Goal: Complete application form

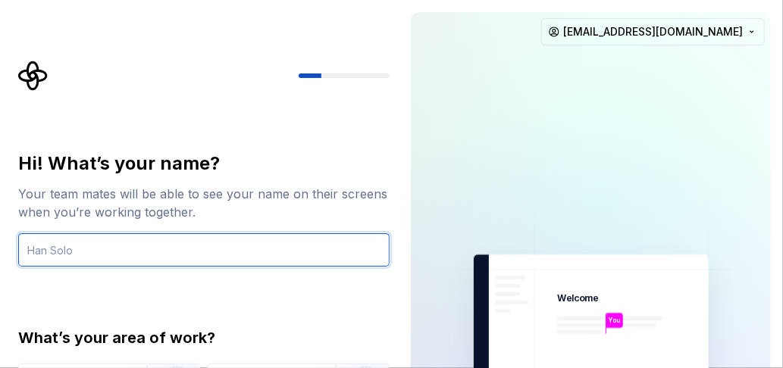
click at [224, 246] on input "text" at bounding box center [203, 249] width 371 height 33
type input "Lars Hansen"
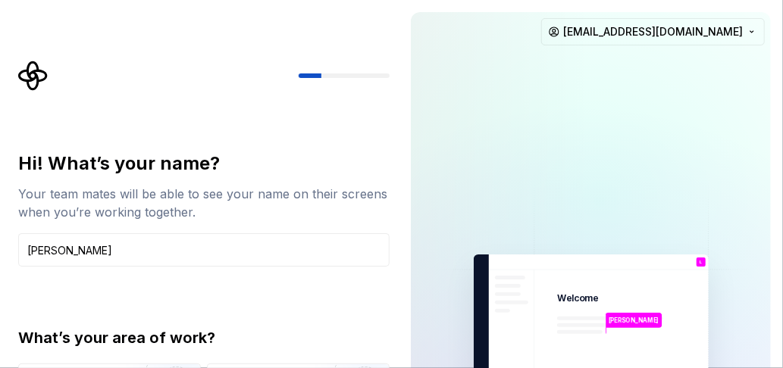
click at [289, 286] on div "Hi! What’s your name? Your team mates will be able to see your name on their sc…" at bounding box center [203, 324] width 371 height 344
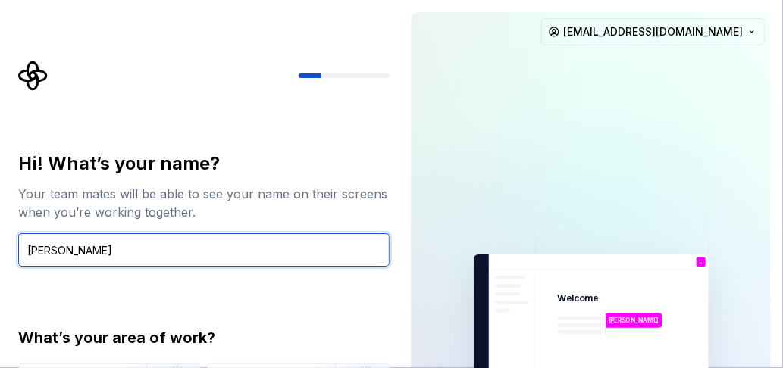
click at [159, 252] on input "Lars Hansen" at bounding box center [203, 249] width 371 height 33
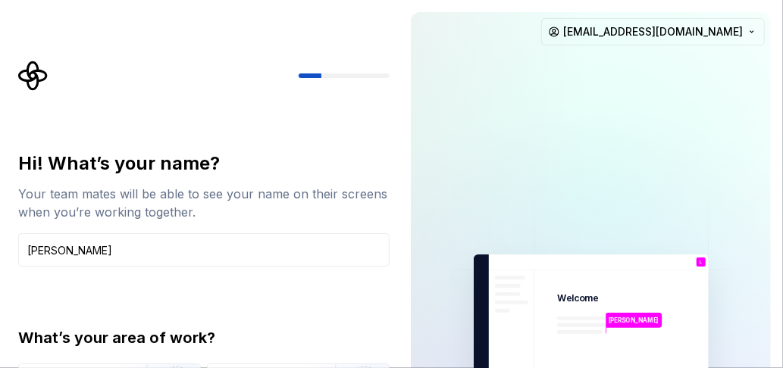
click at [127, 340] on div "What’s your area of work?" at bounding box center [203, 337] width 371 height 21
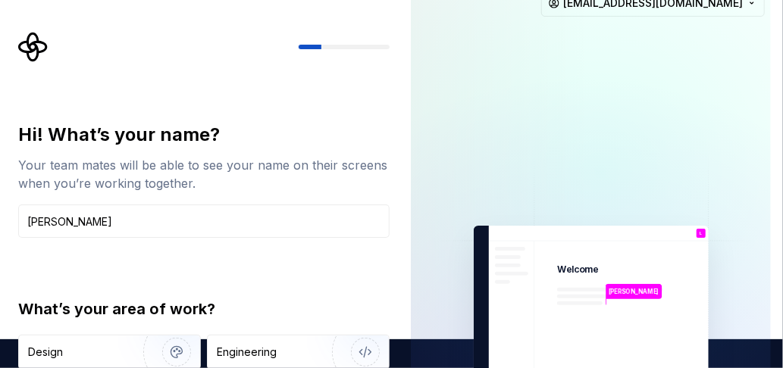
type button "Design"
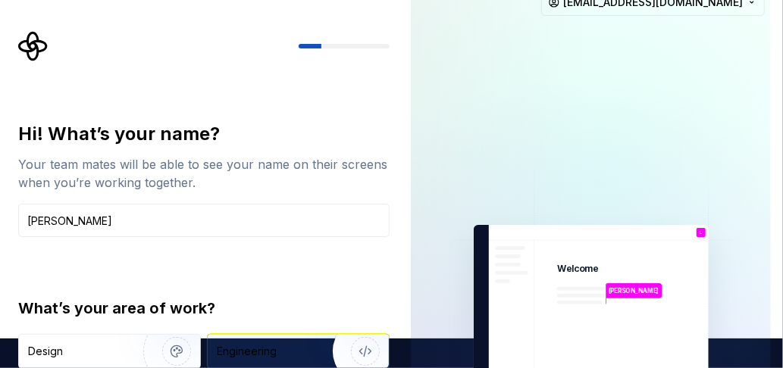
click at [371, 351] on img "button" at bounding box center [355, 352] width 97 height 102
type button "Engineering"
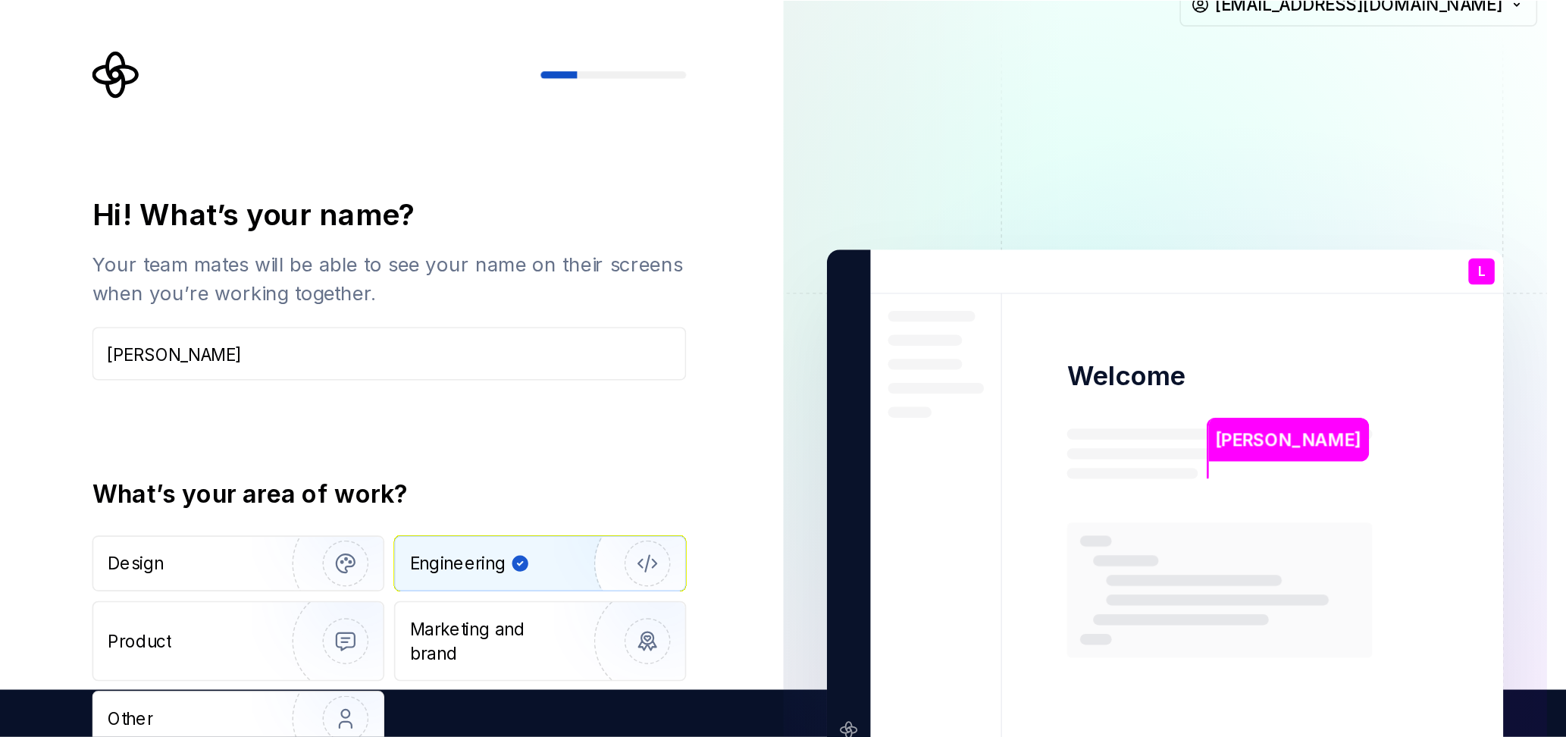
scroll to position [0, 0]
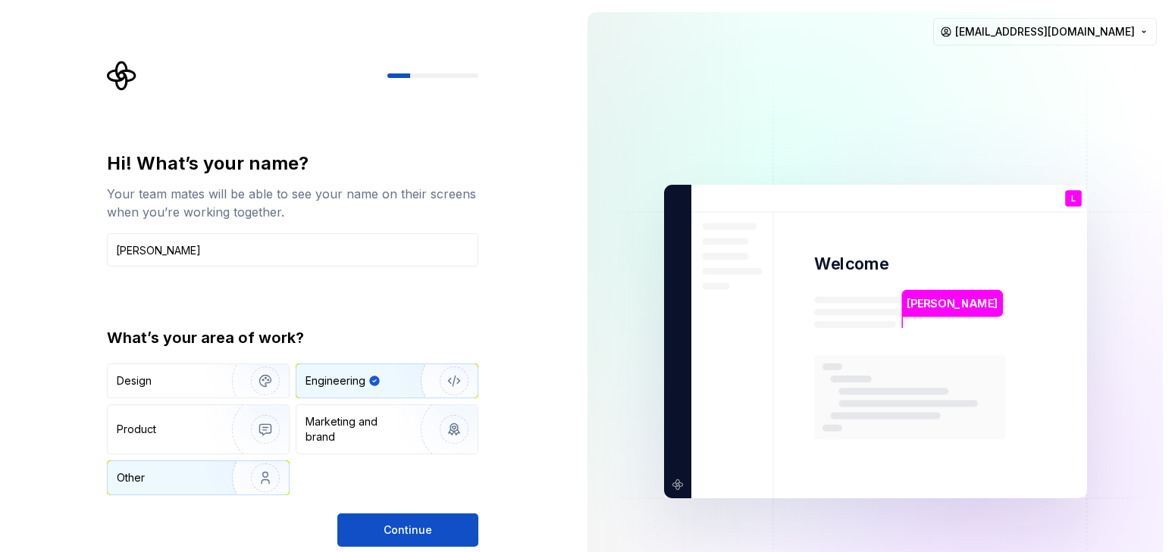
click at [260, 368] on img "button" at bounding box center [255, 478] width 97 height 102
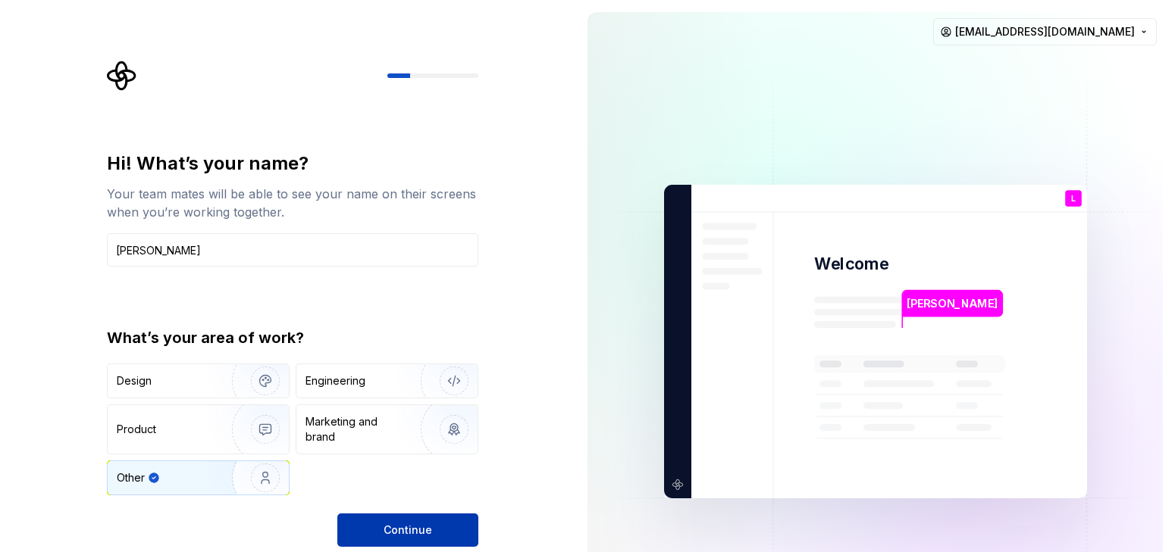
click at [402, 368] on span "Continue" at bounding box center [407, 530] width 48 height 15
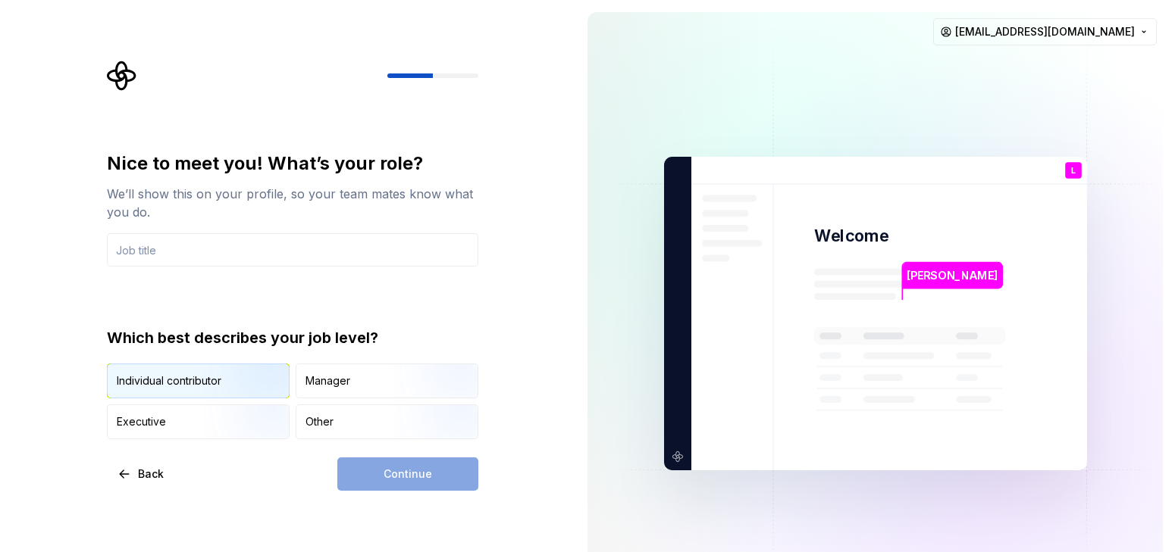
click at [188, 365] on div "Individual contributor" at bounding box center [198, 381] width 181 height 33
click at [223, 237] on input "text" at bounding box center [292, 249] width 371 height 33
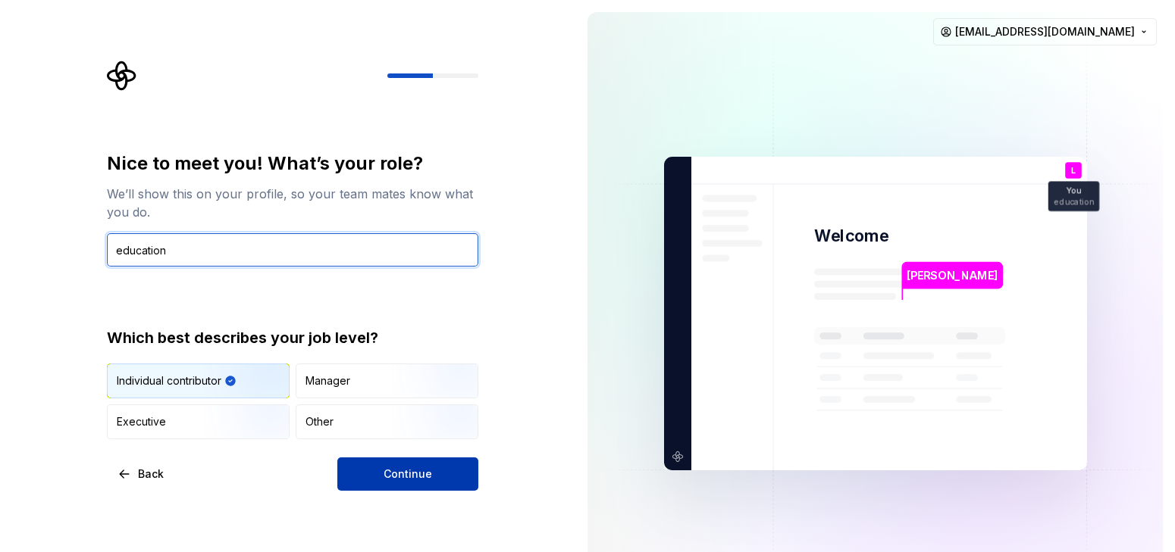
type input "education"
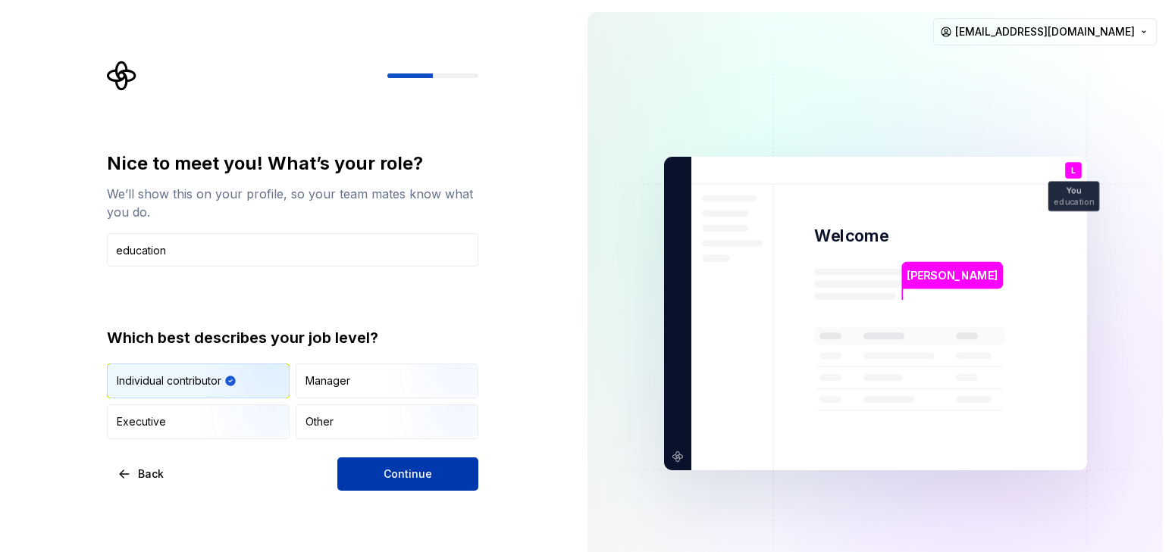
click at [393, 368] on span "Continue" at bounding box center [407, 474] width 48 height 15
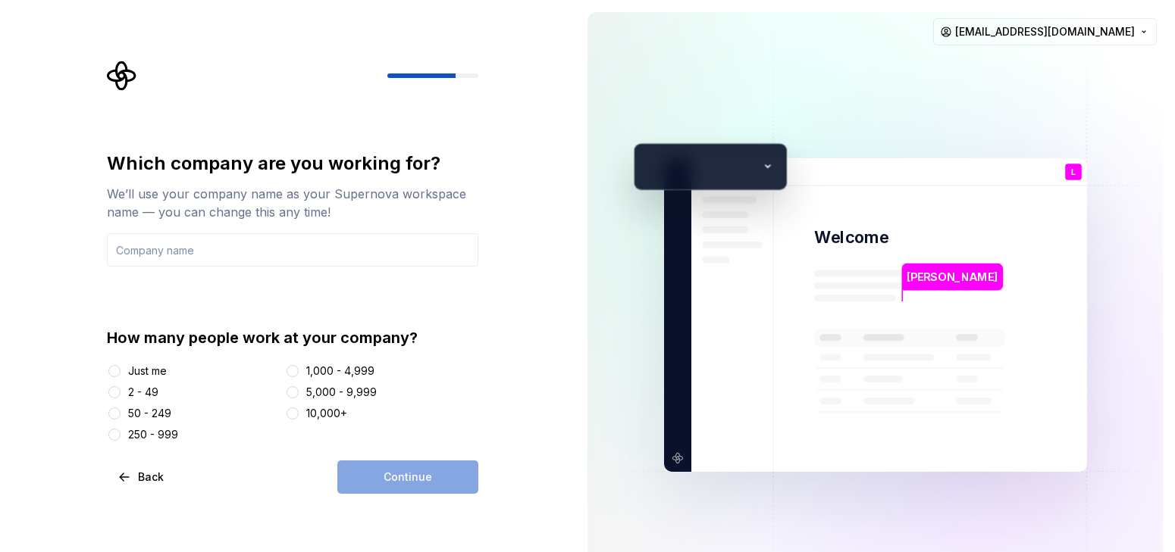
click at [146, 368] on div "Just me" at bounding box center [147, 371] width 39 height 15
click at [120, 368] on button "Just me" at bounding box center [114, 371] width 12 height 12
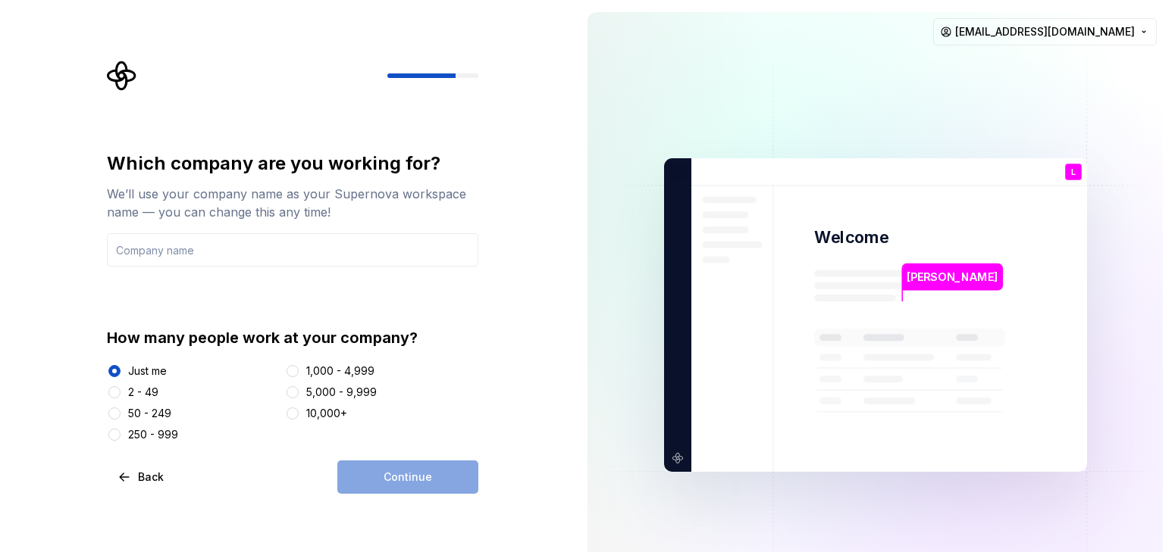
click at [420, 368] on div "Continue" at bounding box center [407, 477] width 141 height 33
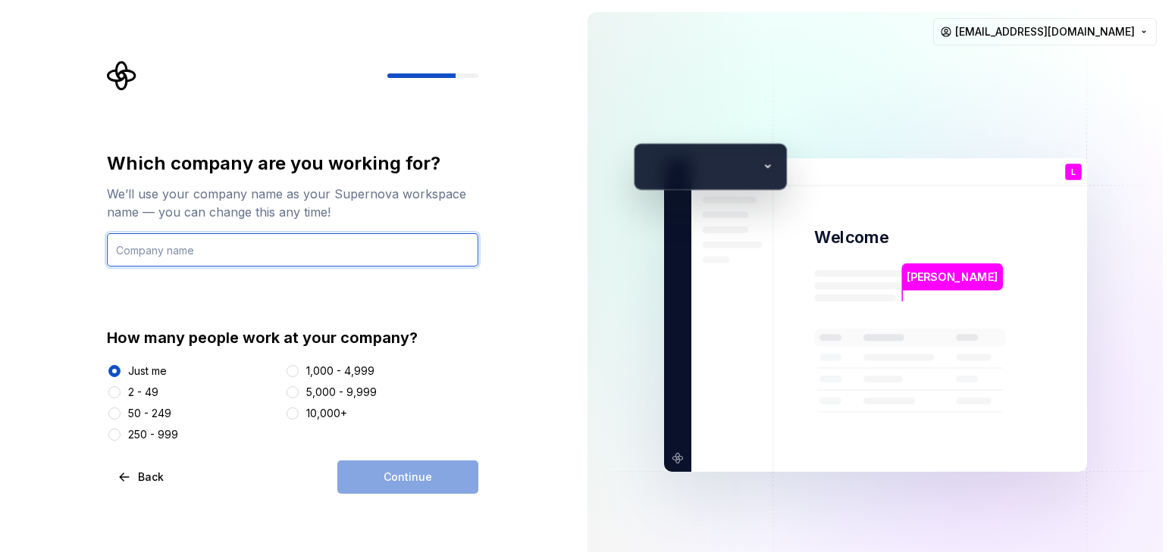
click at [219, 249] on input "text" at bounding box center [292, 249] width 371 height 33
type input "Teknika"
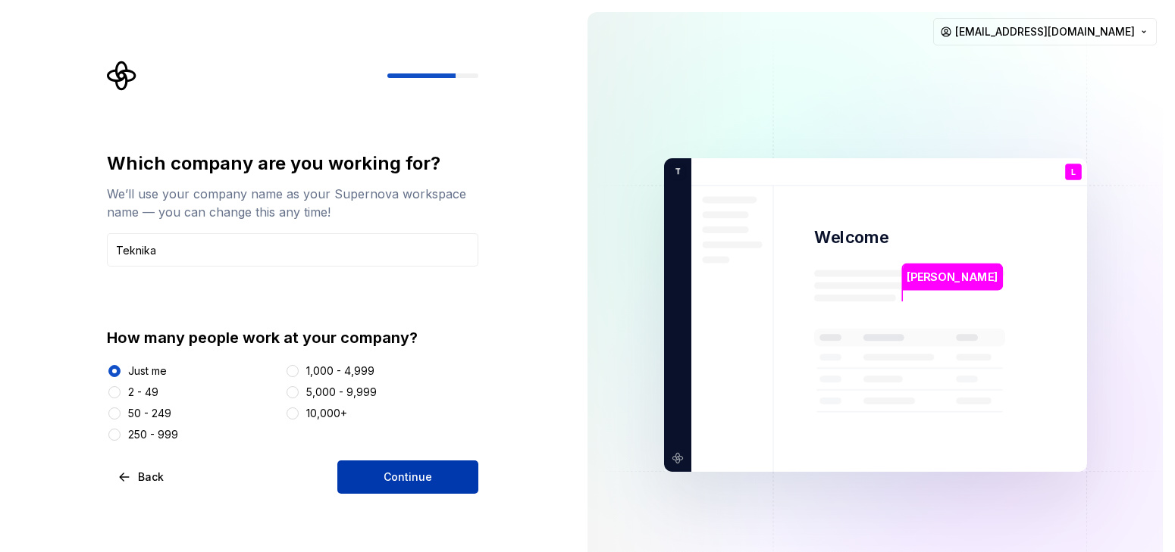
click at [377, 368] on button "Continue" at bounding box center [407, 477] width 141 height 33
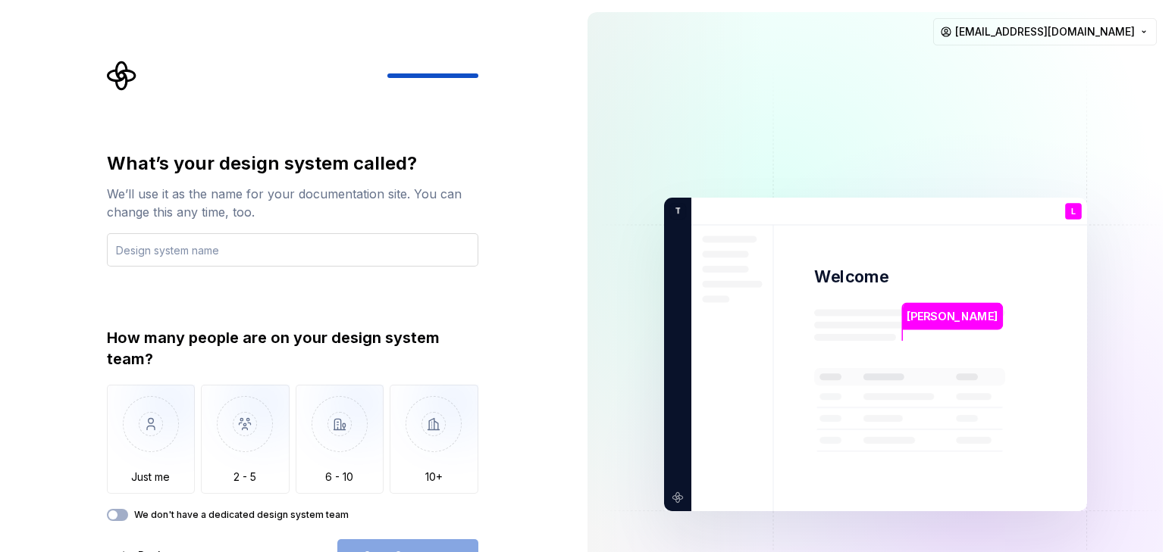
click at [337, 249] on input "text" at bounding box center [292, 249] width 371 height 33
type input "t"
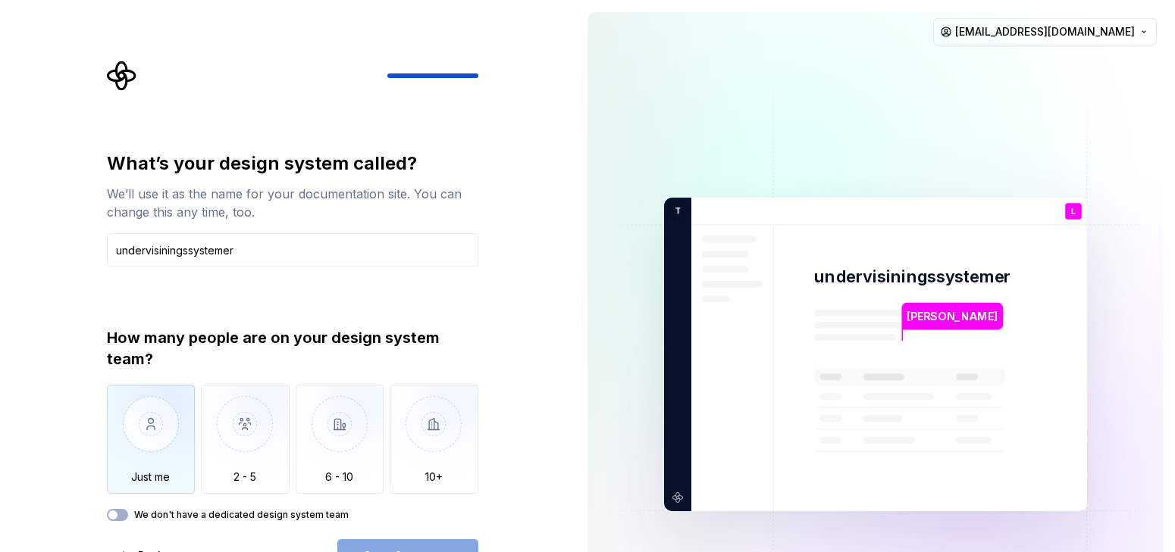
type input "undervisiningssystemer"
click at [161, 368] on img "button" at bounding box center [151, 436] width 89 height 102
click at [357, 368] on button "Open Supernova" at bounding box center [407, 556] width 141 height 33
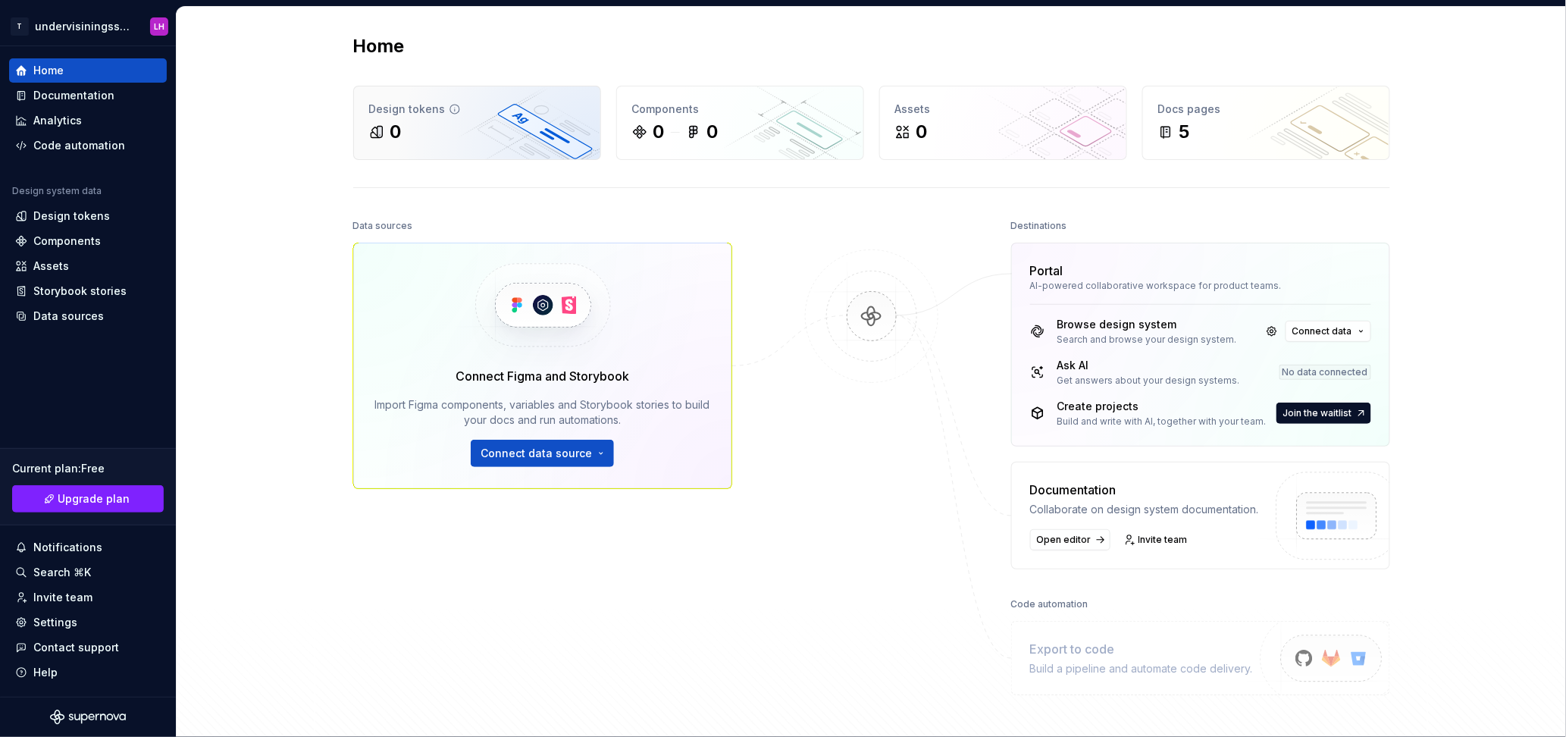
click at [458, 135] on div "0" at bounding box center [477, 132] width 216 height 24
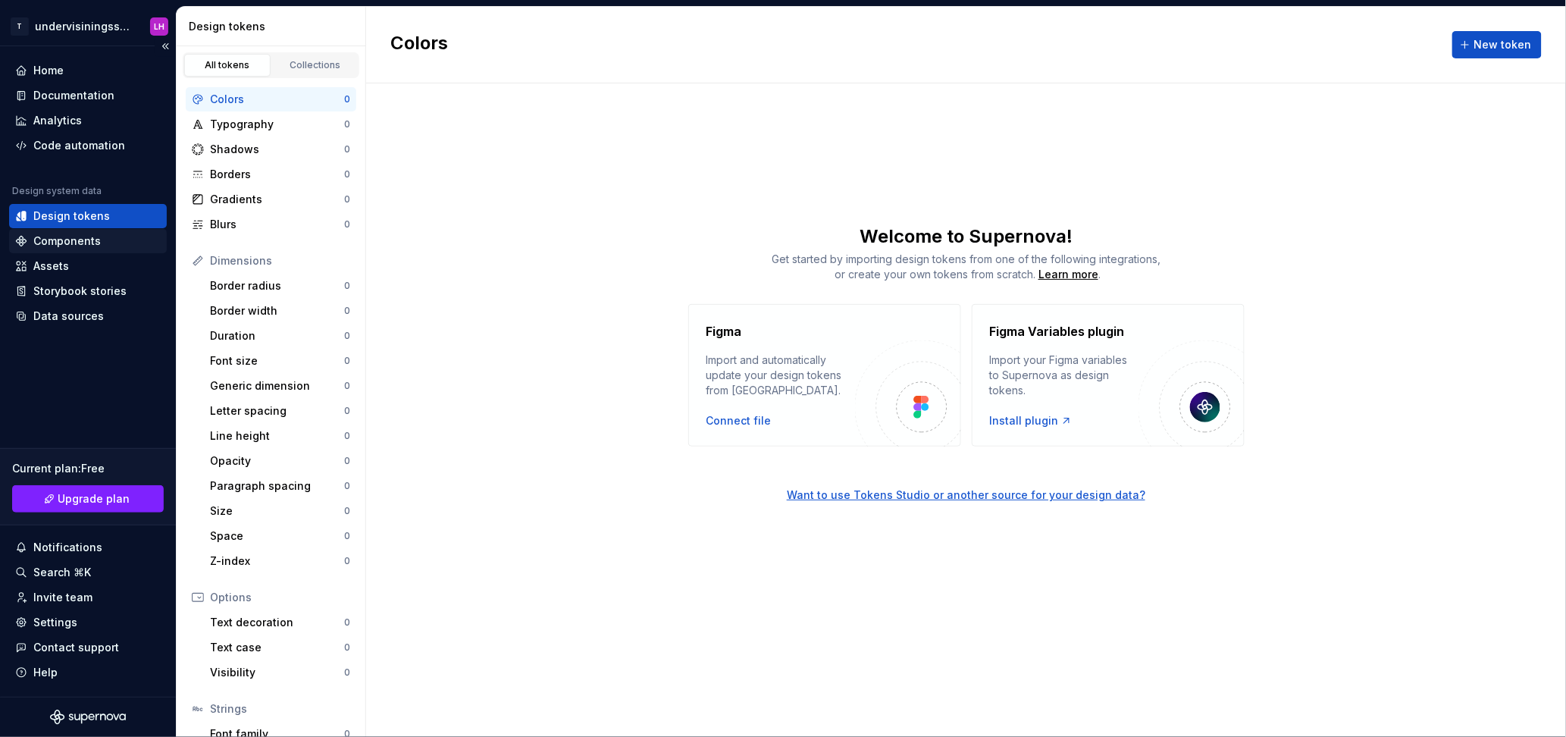
click at [92, 230] on div "Components" at bounding box center [88, 241] width 158 height 24
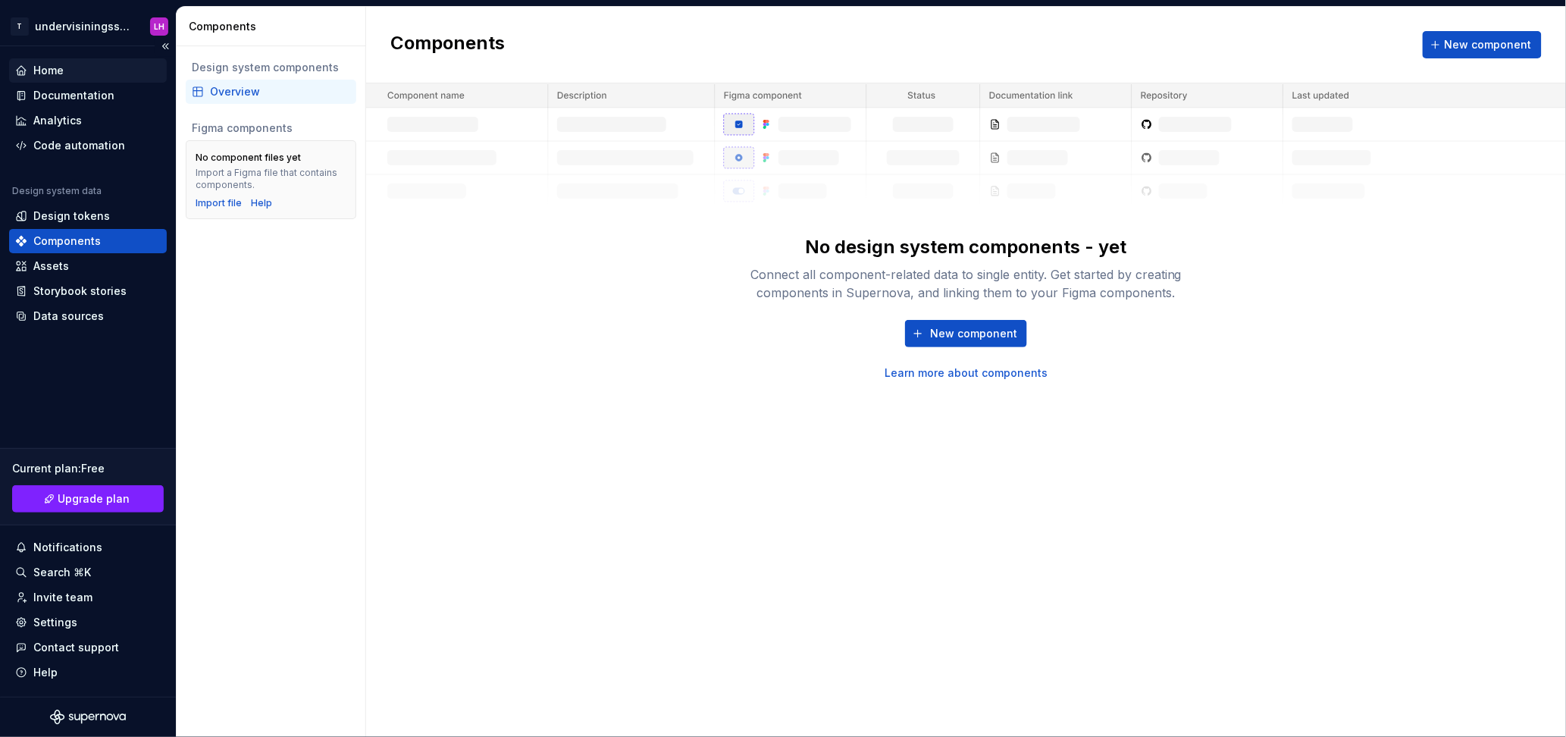
click at [58, 70] on div "Home" at bounding box center [48, 70] width 30 height 15
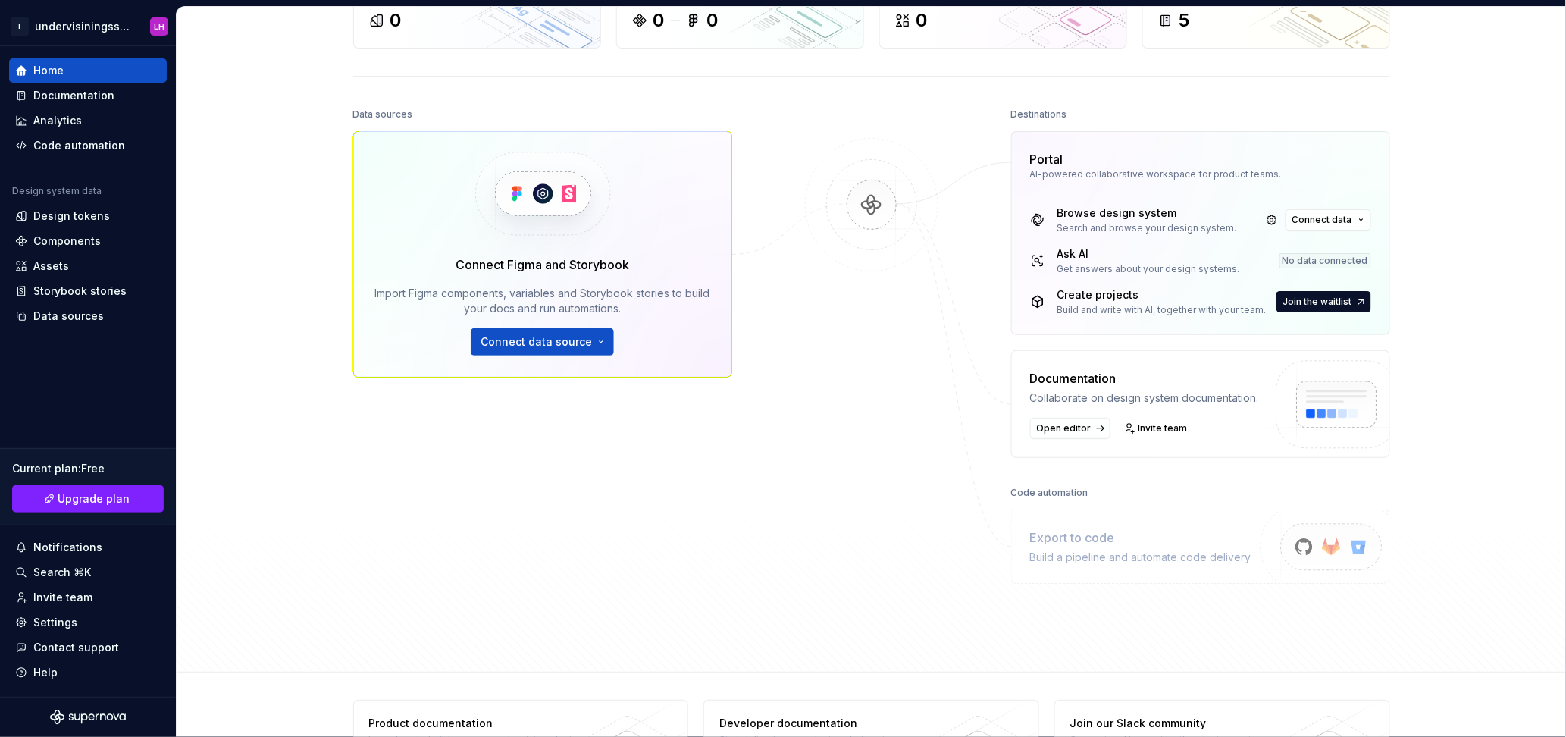
scroll to position [176, 0]
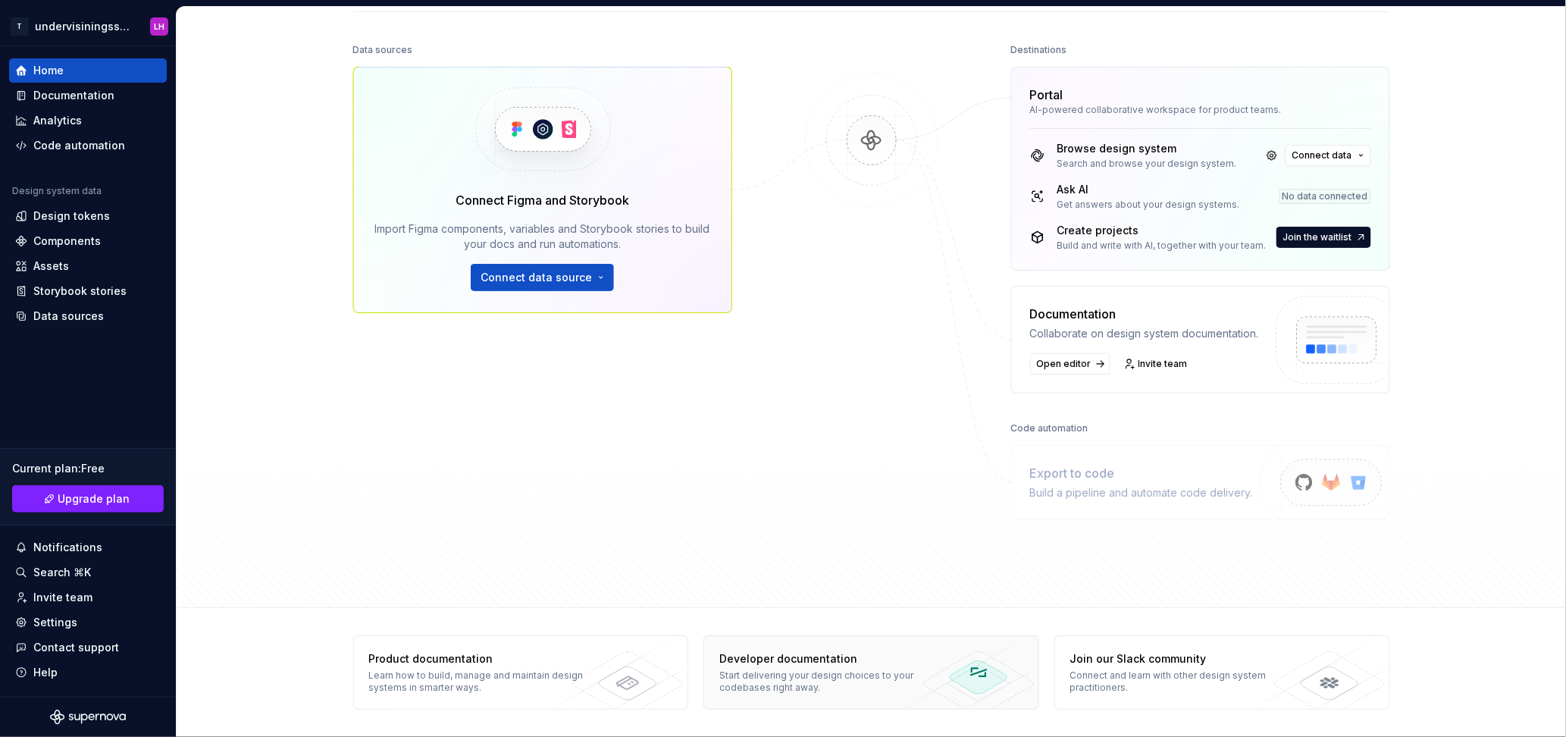
click at [782, 368] on div "Start delivering your design choices to your codebases right away." at bounding box center [829, 681] width 221 height 24
click at [782, 233] on span "Join the waitlist" at bounding box center [1317, 237] width 69 height 12
click at [782, 133] on img at bounding box center [871, 156] width 147 height 164
click at [782, 242] on span "Join the waitlist" at bounding box center [1317, 237] width 69 height 12
click at [782, 162] on div "Search and browse your design system." at bounding box center [1147, 164] width 180 height 12
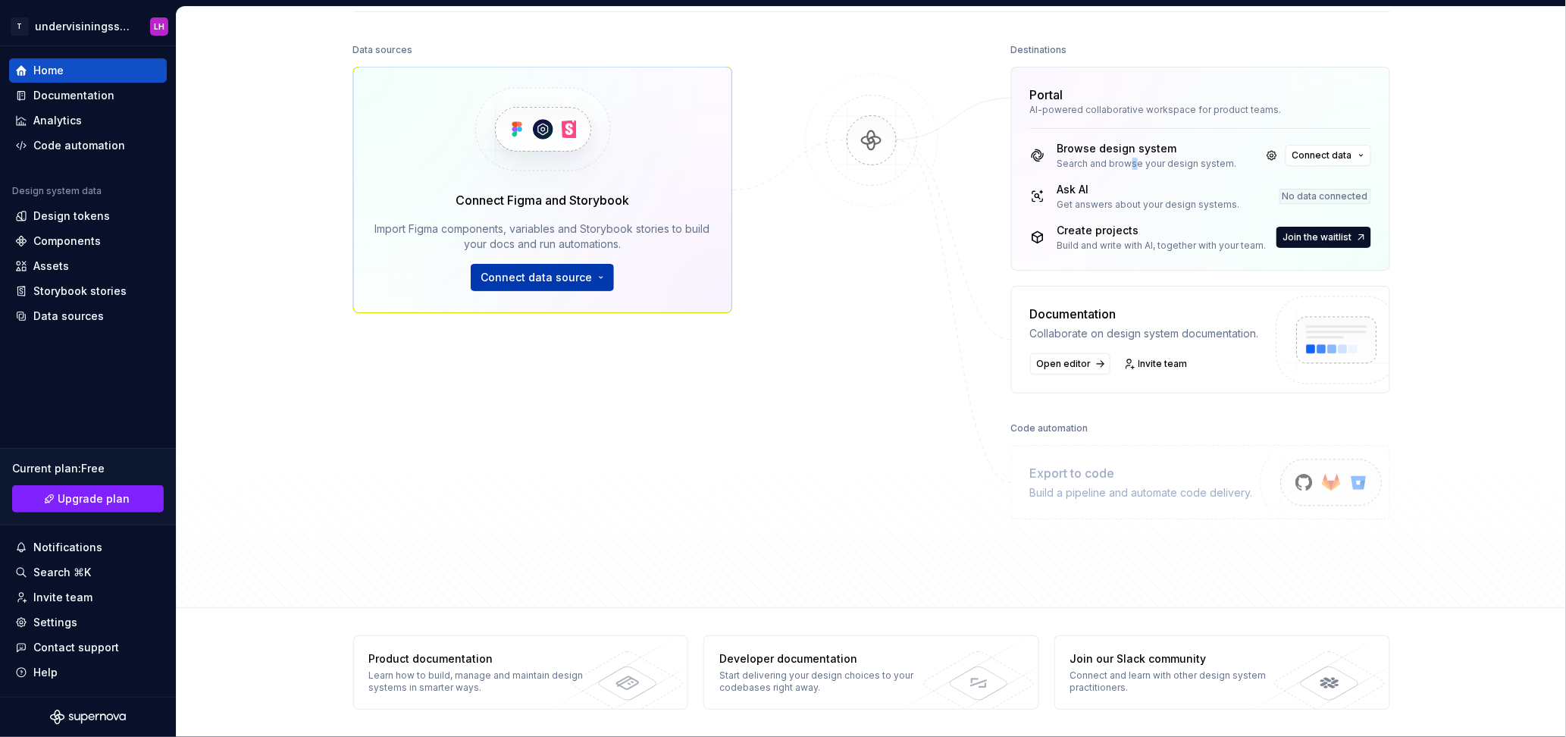
click at [511, 280] on span "Connect data source" at bounding box center [535, 277] width 111 height 15
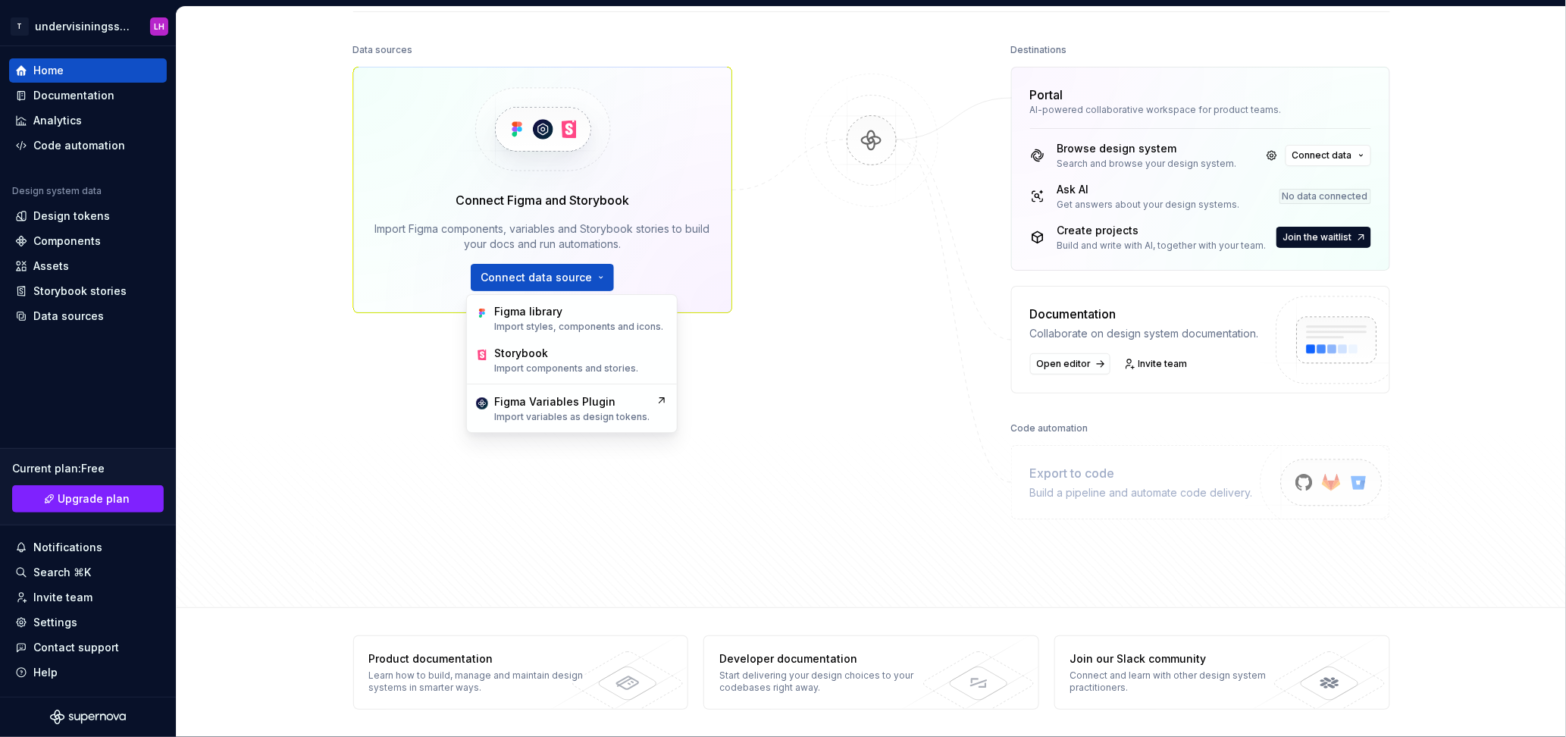
click at [180, 319] on div "Home Design tokens 0 Components 0 0 Assets 0 Docs pages 5 Data sources Connect …" at bounding box center [871, 219] width 1389 height 777
